Goal: Task Accomplishment & Management: Complete application form

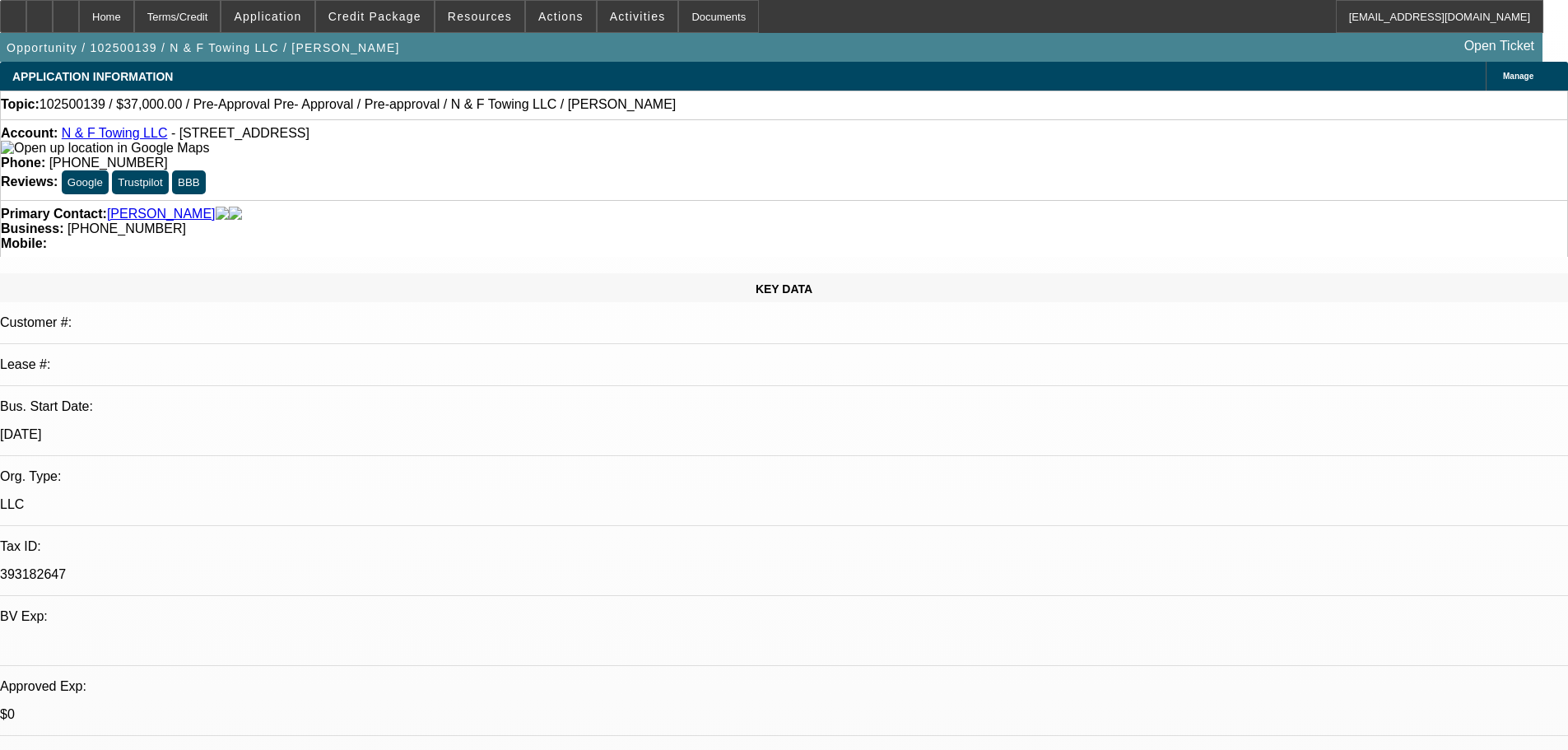
select select "0"
select select "2"
select select "0"
select select "6"
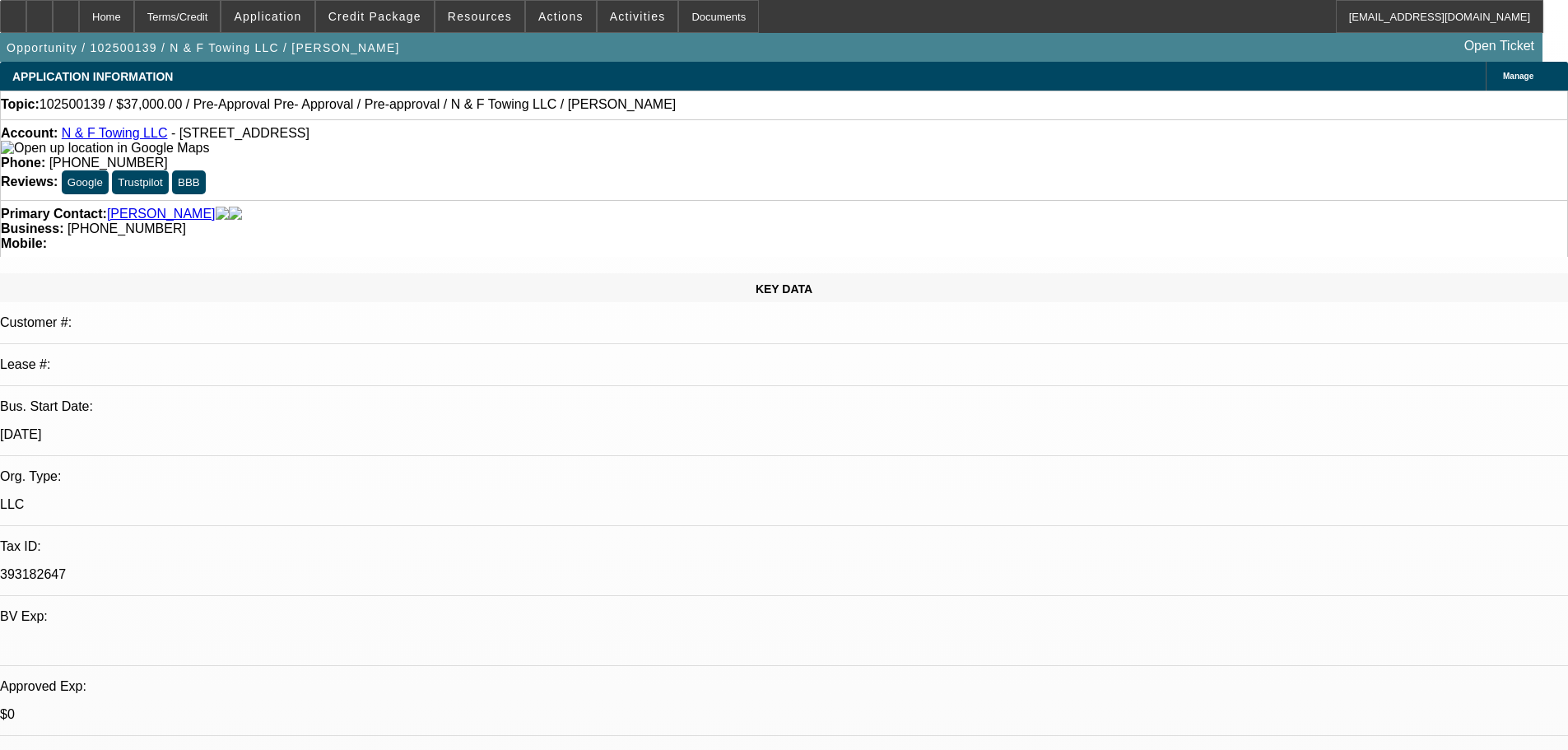
select select "0"
select select "2"
select select "0"
select select "6"
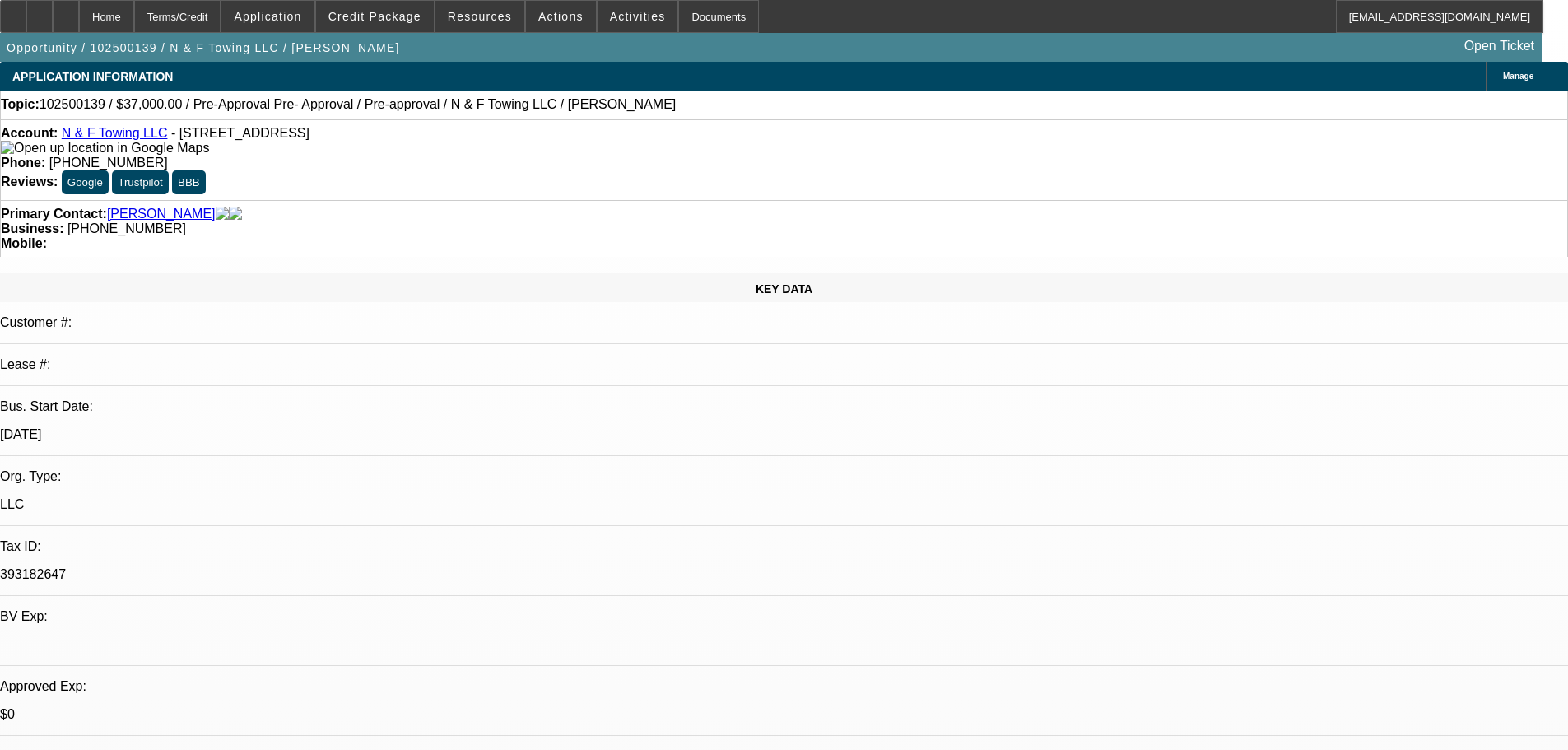
select select "0"
select select "2"
select select "0.1"
select select "4"
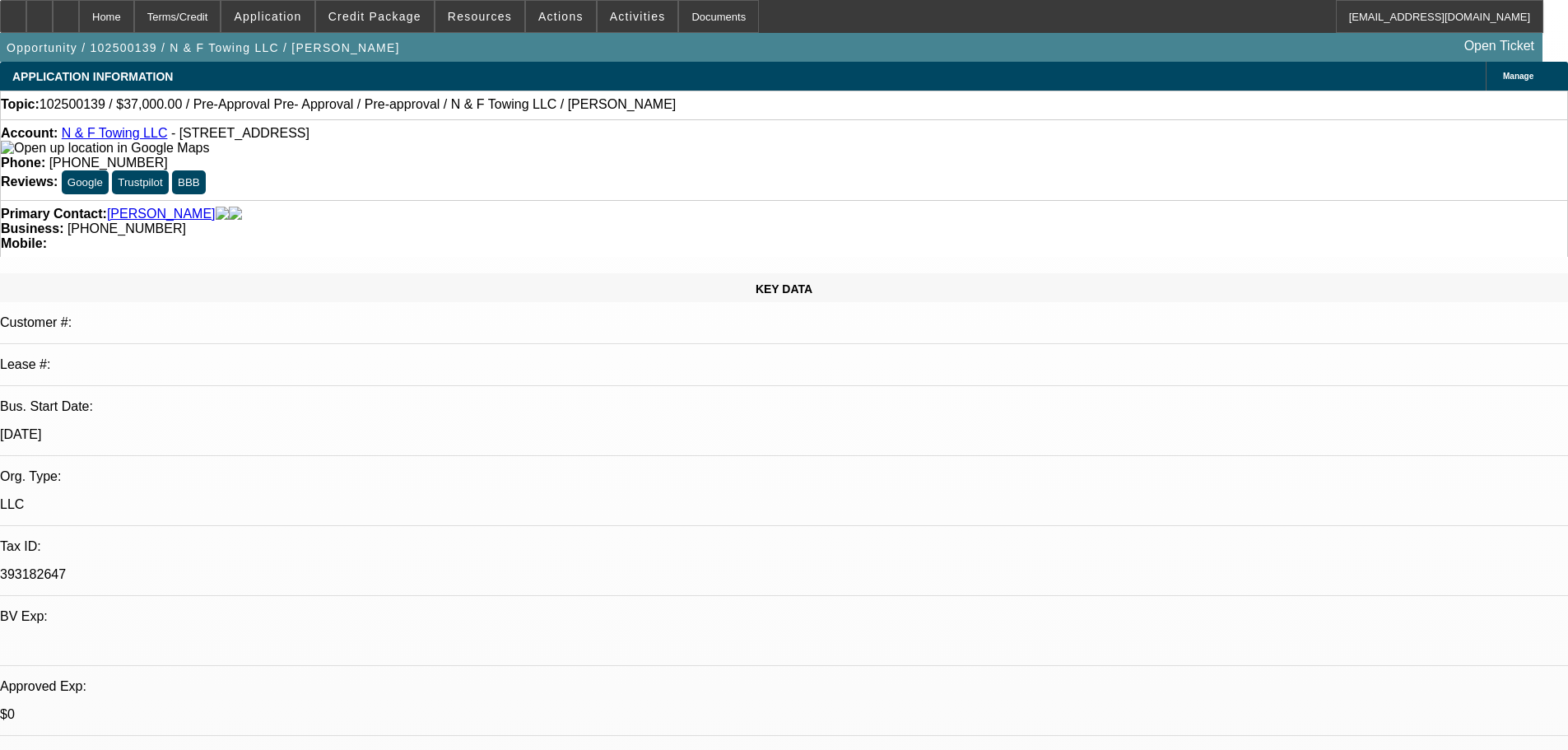
select select "0"
select select "2"
select select "0.1"
select select "4"
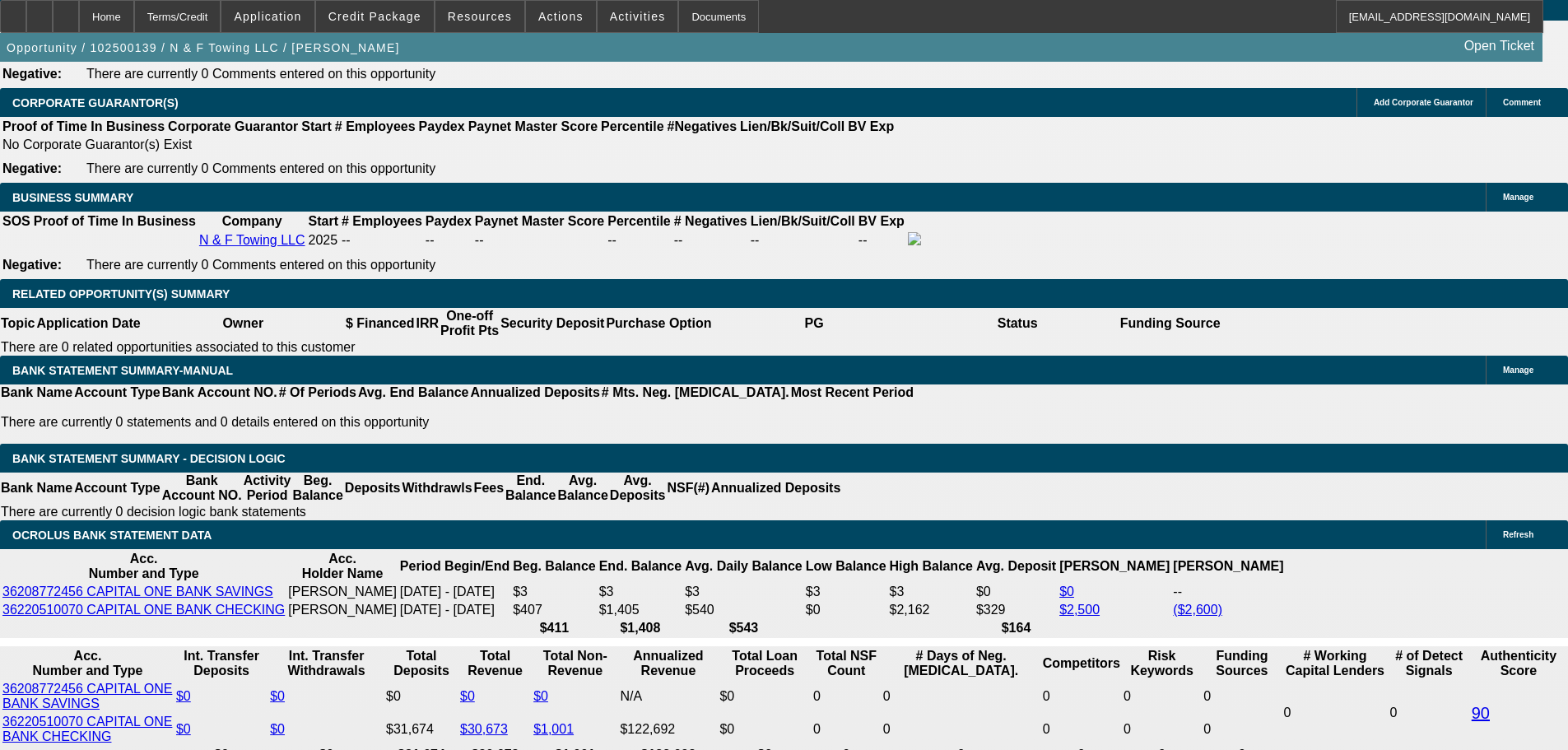
scroll to position [2524, 0]
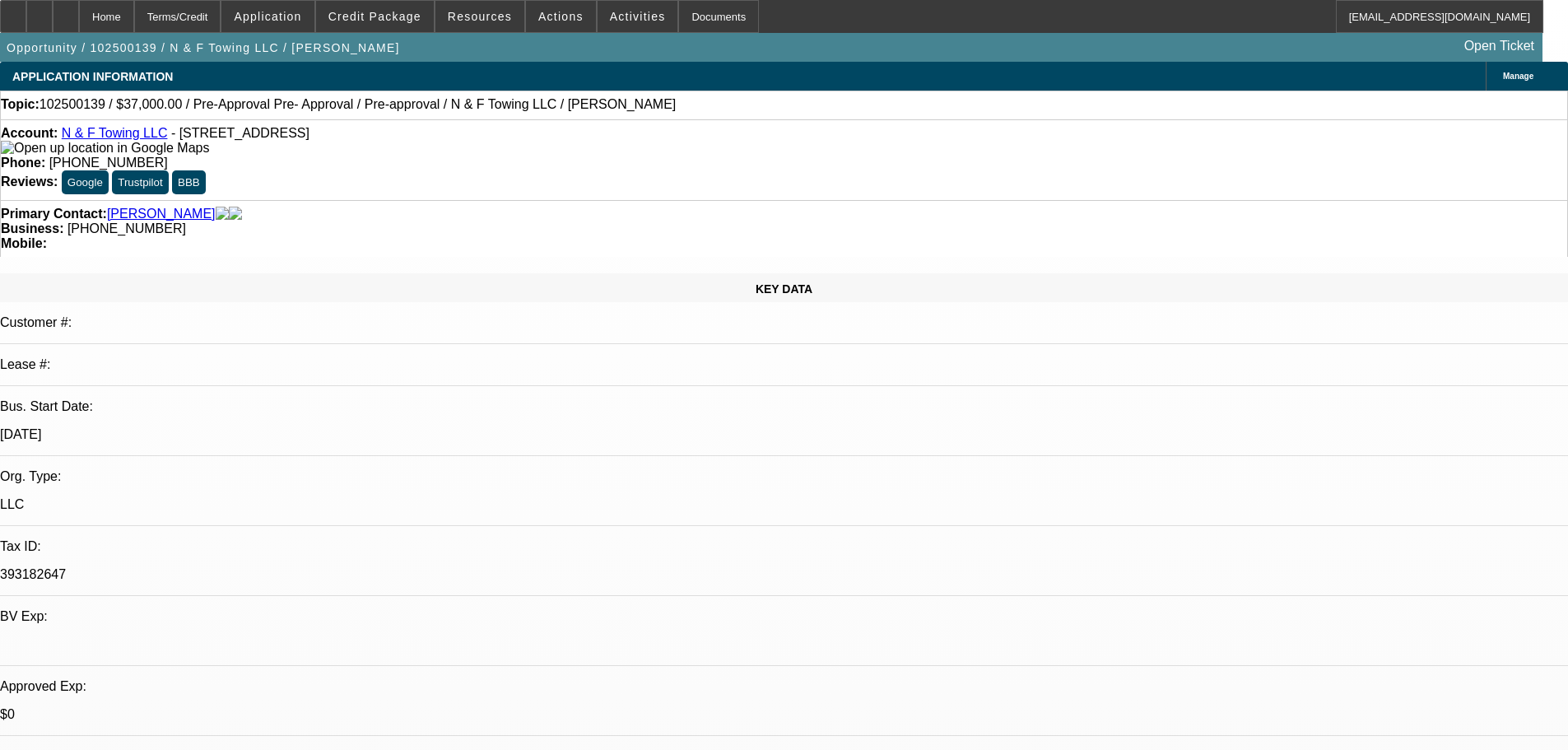
select select "0"
select select "2"
select select "0"
select select "6"
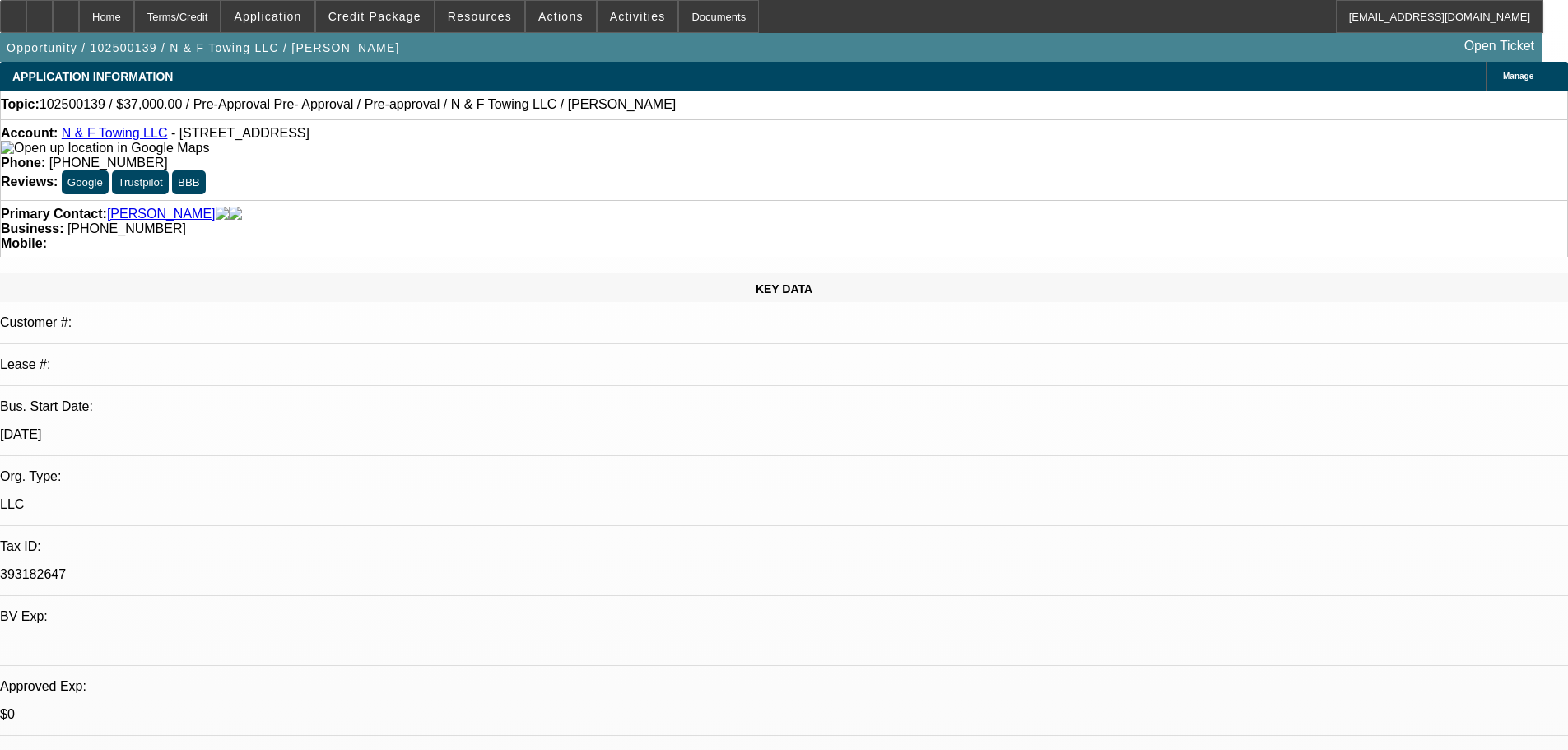
select select "0"
select select "2"
select select "0"
select select "6"
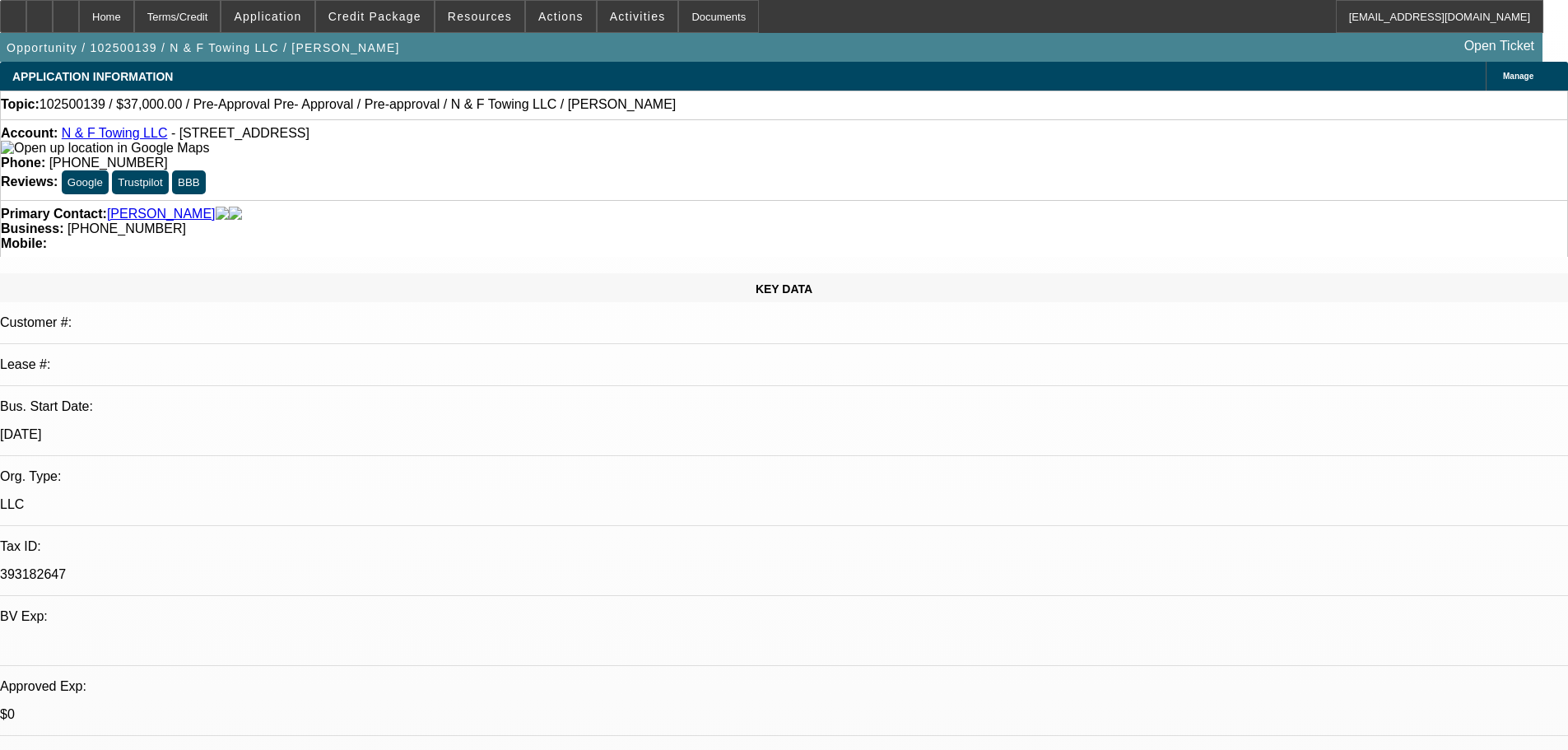
select select "0"
select select "2"
select select "0.1"
select select "4"
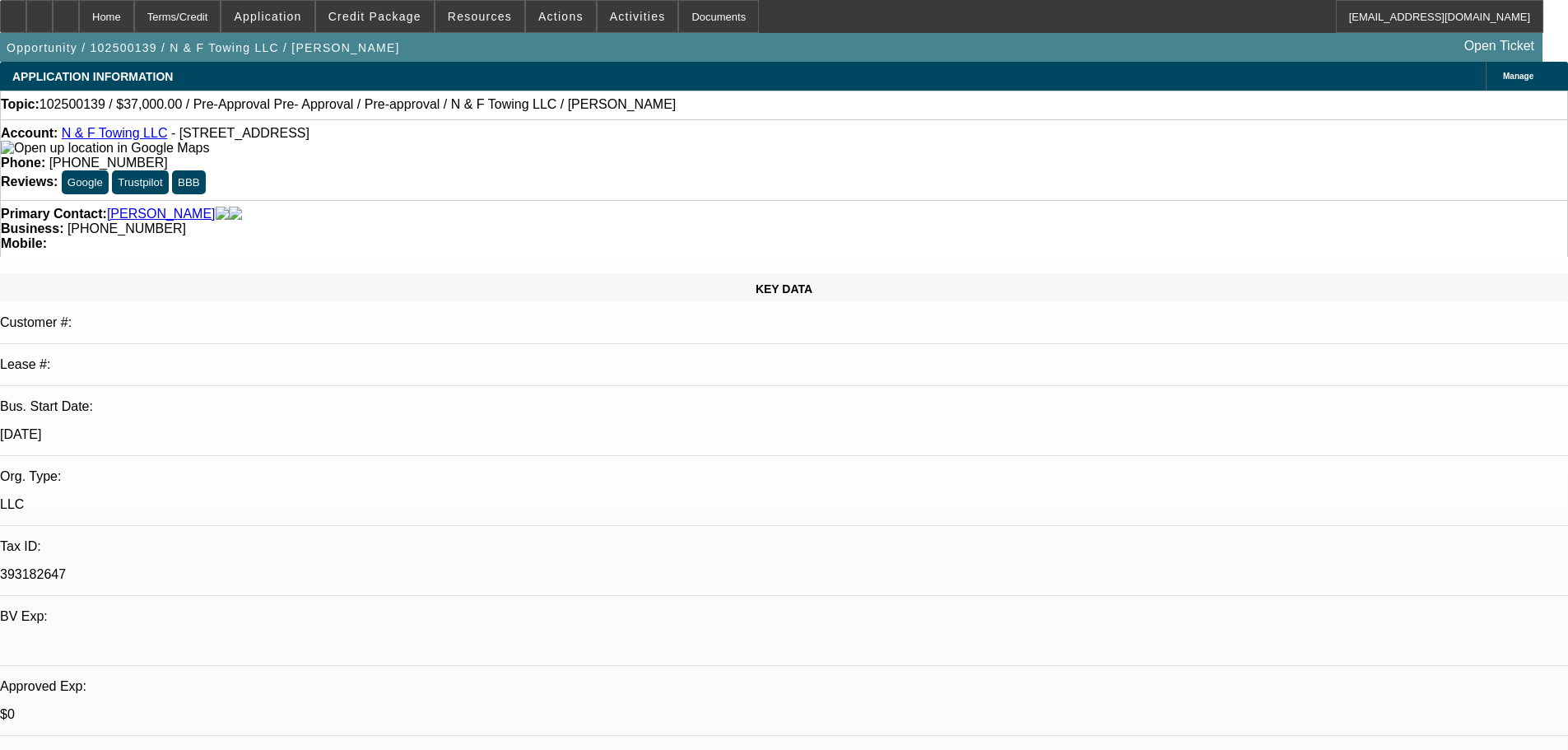
select select "0"
select select "2"
select select "0.1"
select select "4"
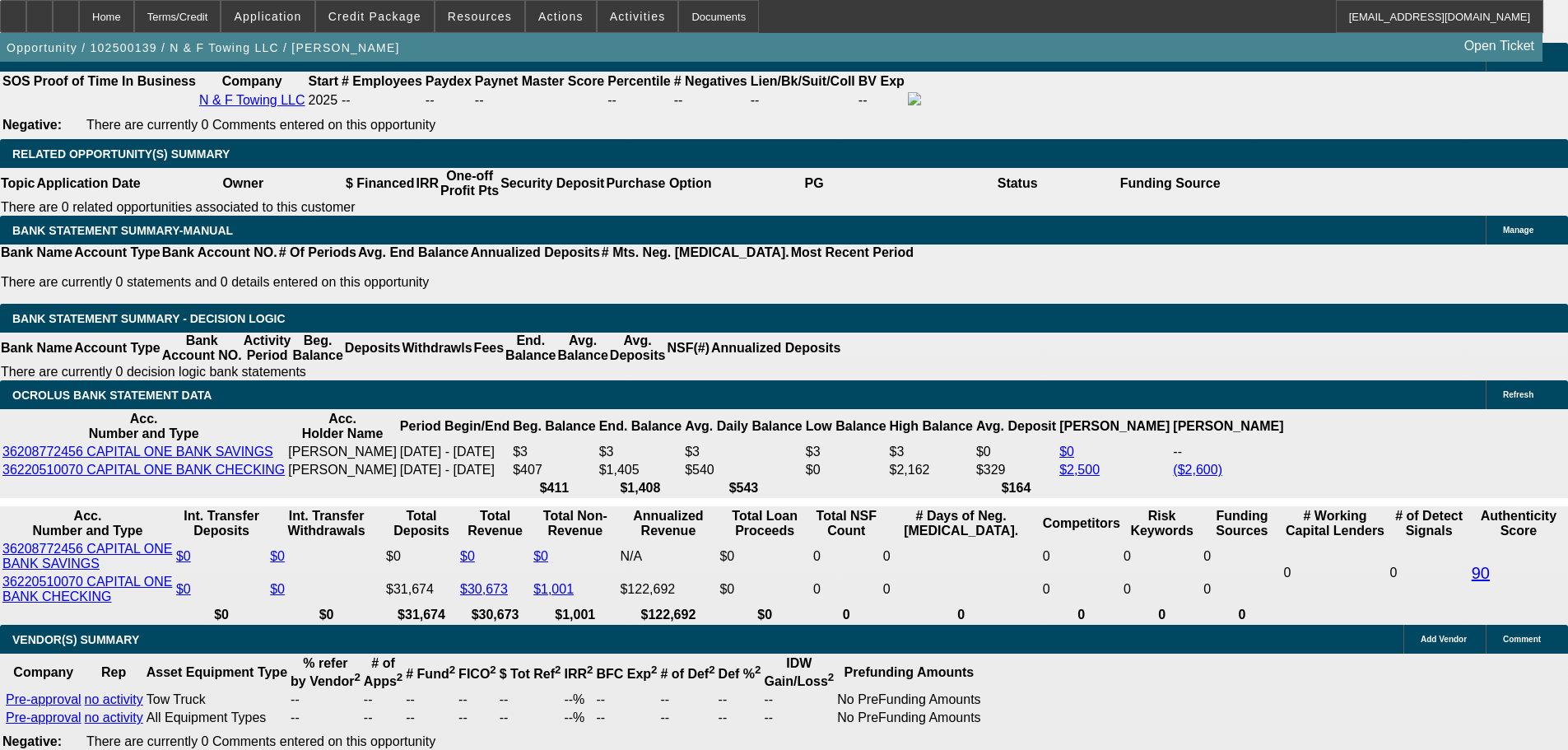
scroll to position [2635, 0]
